Goal: Check status: Check status

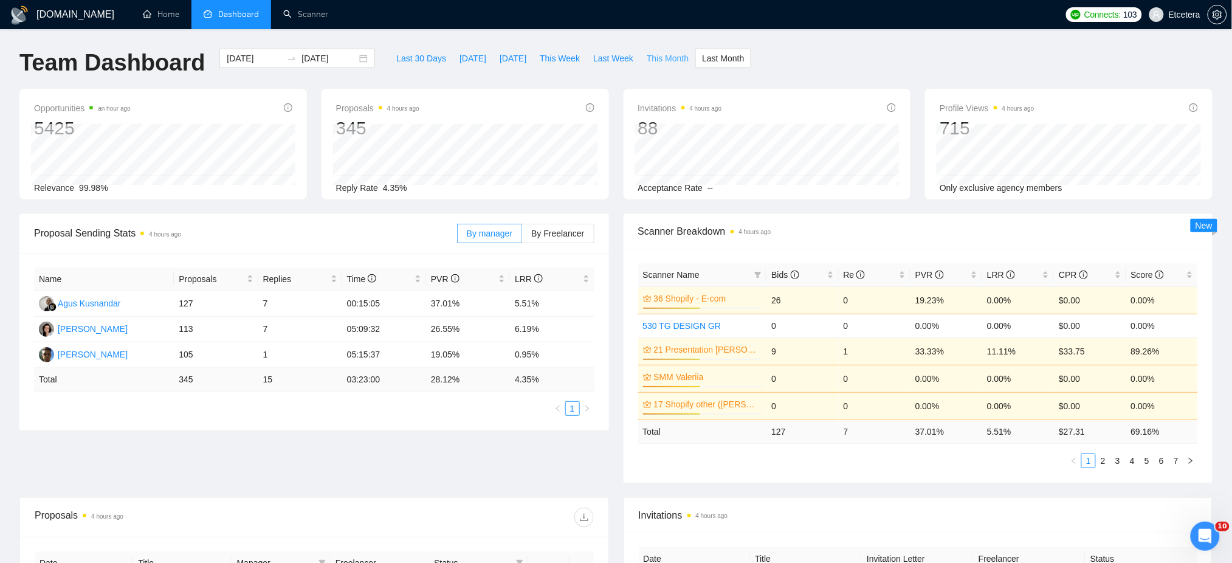
click at [650, 58] on span "This Month" at bounding box center [668, 58] width 42 height 13
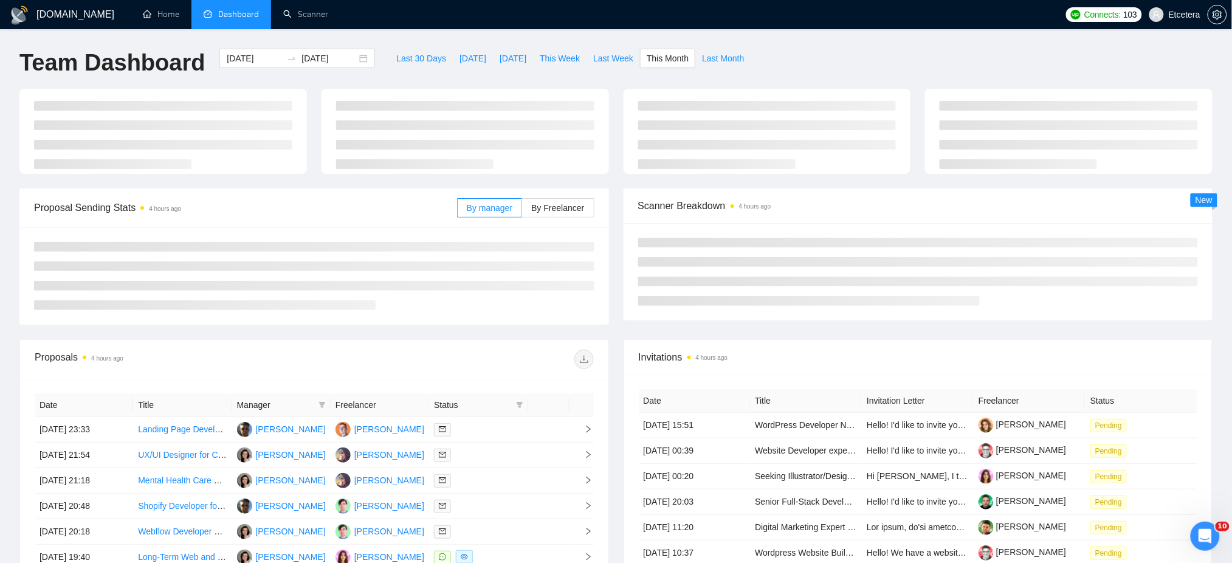
type input "[DATE]"
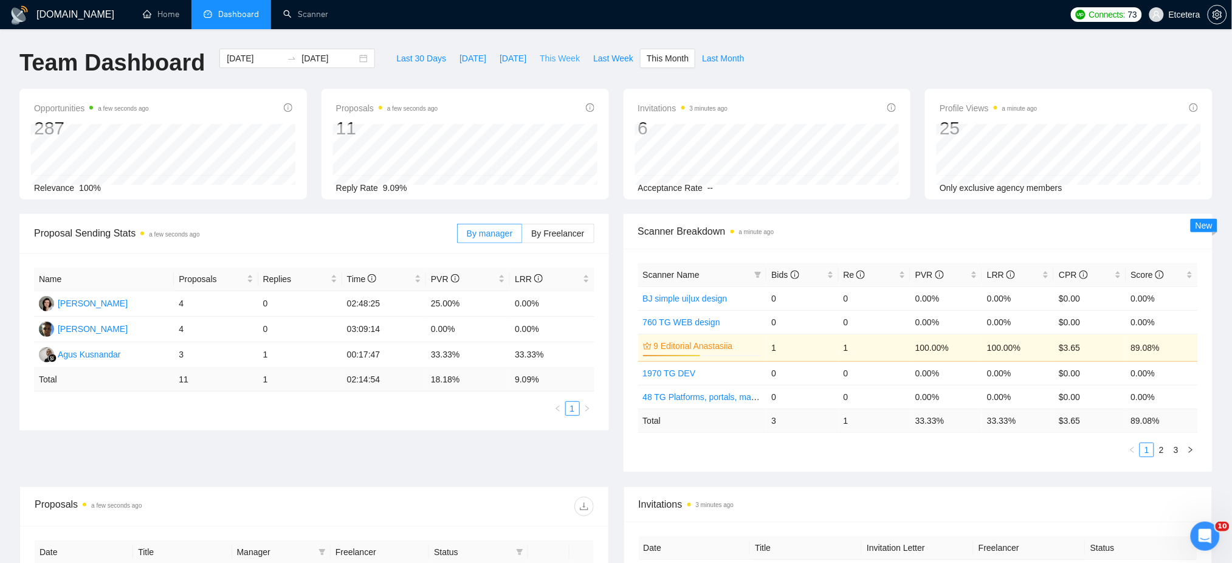
click at [554, 57] on span "This Week" at bounding box center [560, 58] width 40 height 13
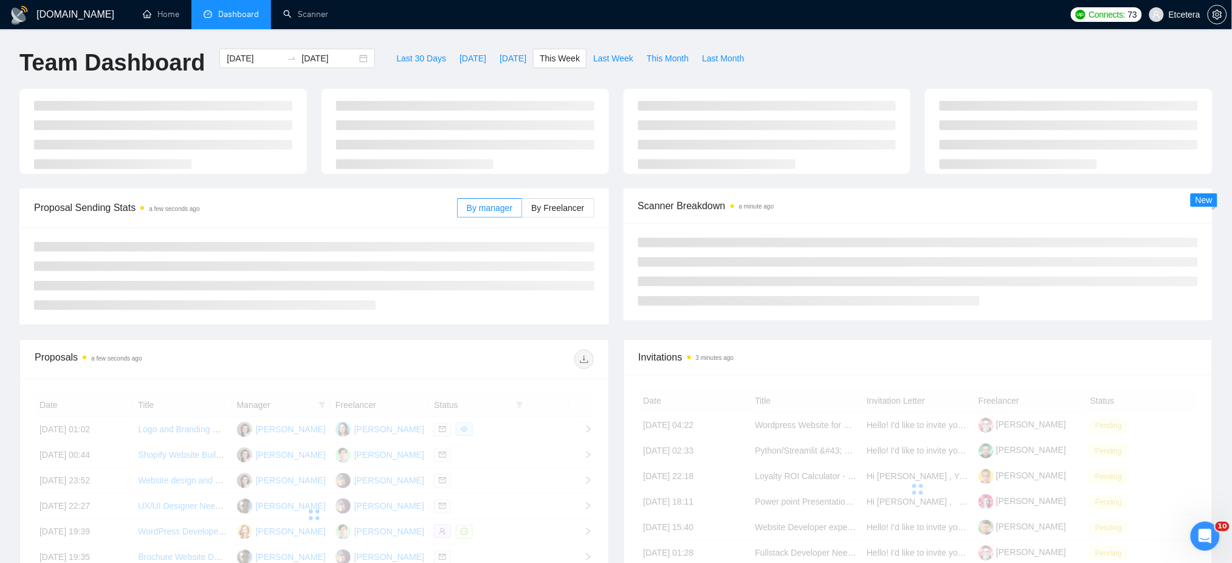
type input "2025-09-29"
type input "2025-10-05"
